Goal: Register for event/course

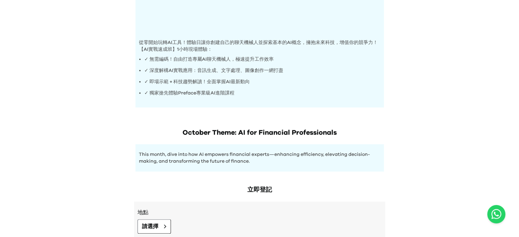
scroll to position [259, 0]
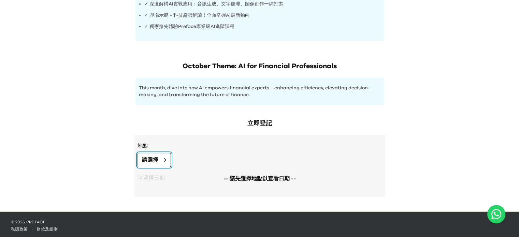
click at [154, 156] on span "請選擇" at bounding box center [150, 160] width 16 height 8
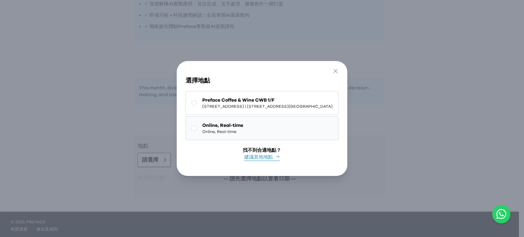
click at [212, 124] on span "Online, Real-time" at bounding box center [222, 125] width 41 height 7
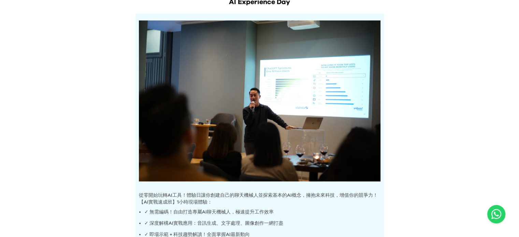
scroll to position [0, 0]
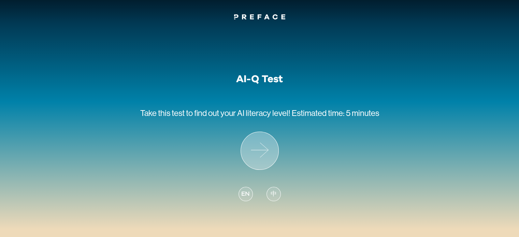
click at [250, 162] on icon at bounding box center [260, 151] width 38 height 38
click at [275, 192] on span "中" at bounding box center [274, 194] width 6 height 9
click at [271, 191] on span "中" at bounding box center [274, 194] width 6 height 9
click at [257, 156] on icon at bounding box center [260, 151] width 38 height 38
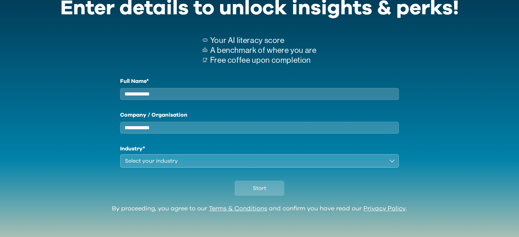
scroll to position [45, 0]
